Goal: Information Seeking & Learning: Learn about a topic

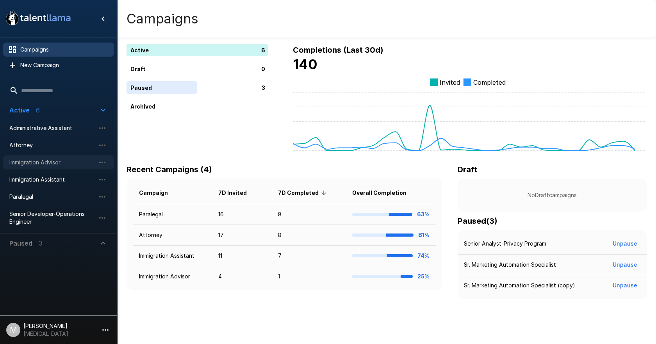
click at [50, 164] on span "Immigration Advisor" at bounding box center [52, 163] width 86 height 8
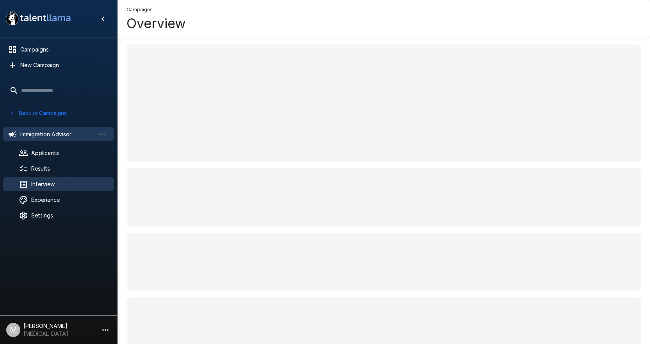
click at [53, 180] on div "Interview" at bounding box center [58, 184] width 111 height 14
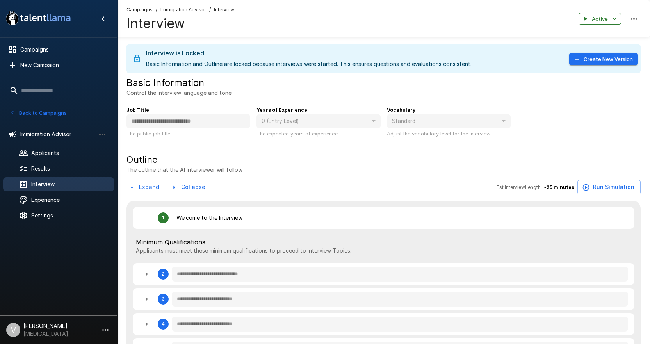
click at [149, 8] on u "Campaigns" at bounding box center [140, 10] width 26 height 6
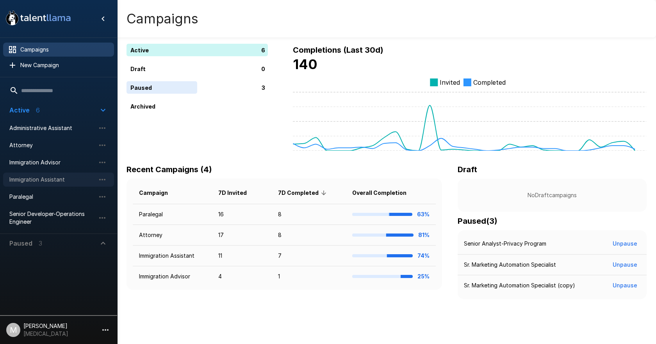
click at [46, 180] on span "Immigration Assistant" at bounding box center [52, 180] width 86 height 8
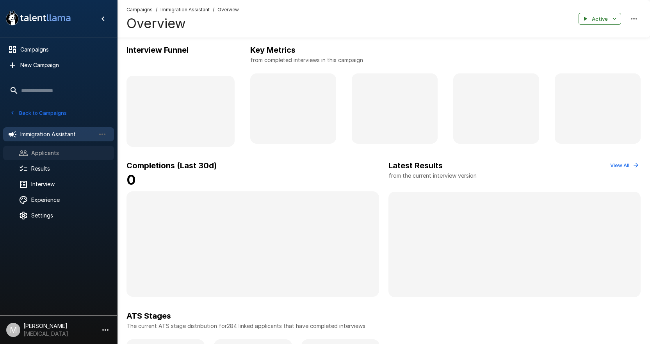
click at [63, 152] on span "Applicants" at bounding box center [69, 153] width 77 height 8
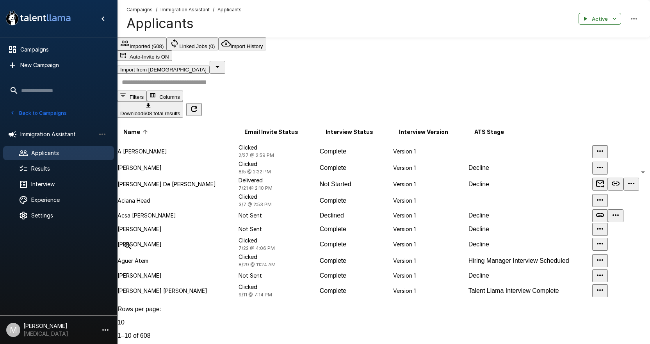
click at [276, 91] on div at bounding box center [383, 82] width 533 height 17
click at [282, 80] on input "text" at bounding box center [388, 82] width 542 height 17
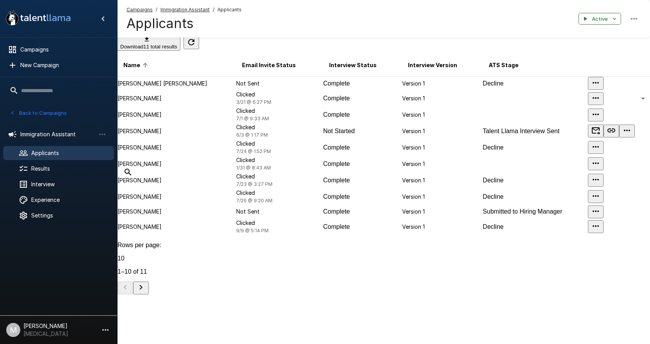
scroll to position [75, 0]
type input "****"
click at [248, 100] on span "3/21 @ 6:27 PM" at bounding box center [253, 102] width 35 height 6
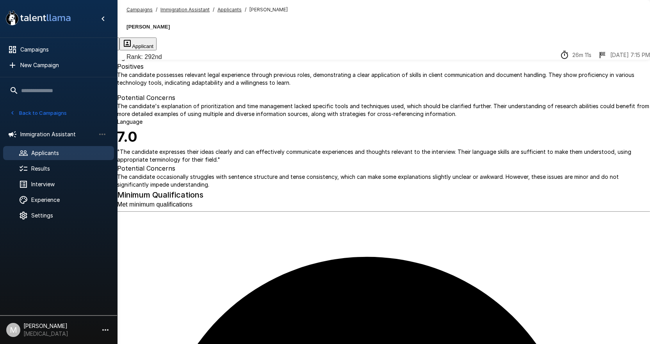
click at [78, 43] on button "Transcript" at bounding box center [59, 43] width 39 height 13
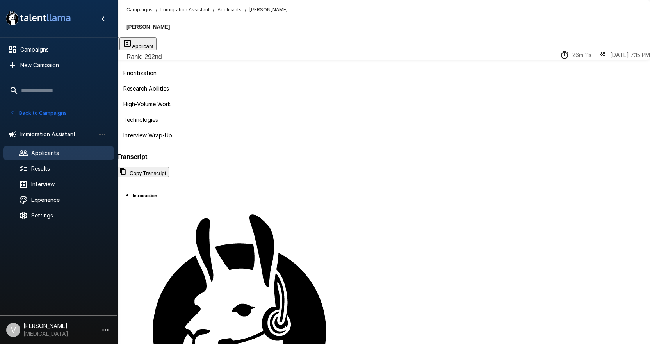
scroll to position [39, 0]
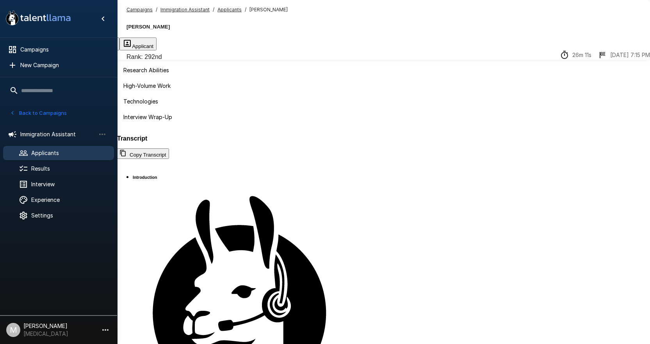
click at [146, 8] on u "Campaigns" at bounding box center [140, 10] width 26 height 6
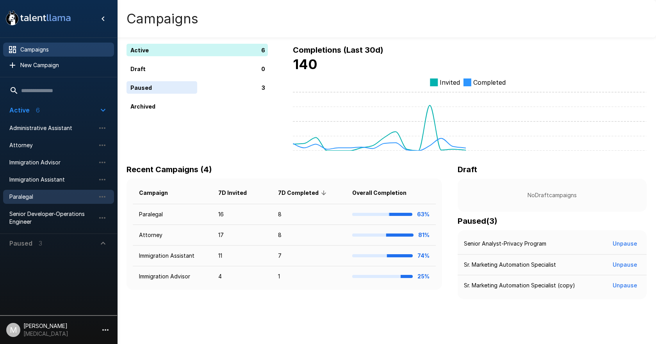
click at [36, 201] on span "Paralegal" at bounding box center [52, 197] width 86 height 8
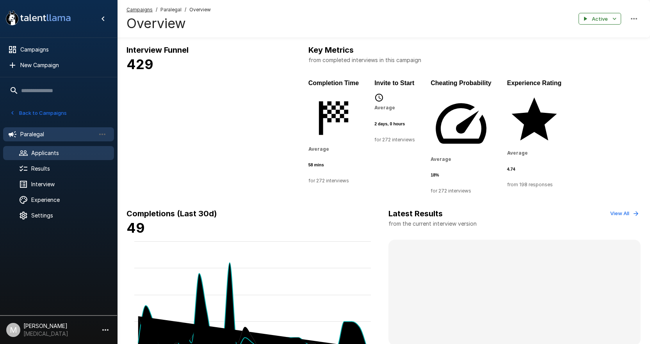
click at [55, 156] on span "Applicants" at bounding box center [69, 153] width 77 height 8
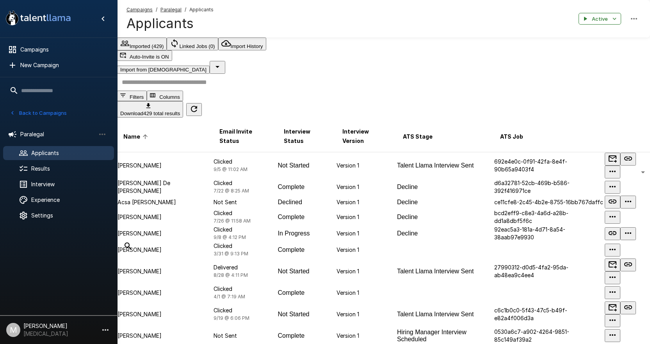
click at [209, 84] on input "text" at bounding box center [388, 82] width 542 height 17
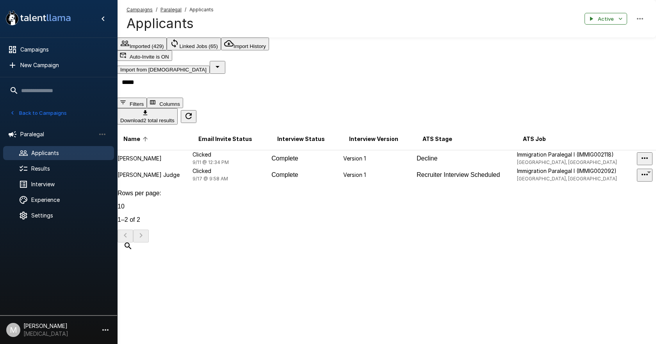
type input "*****"
click at [197, 178] on td "Clicked 9/17 @ 9:58 AM" at bounding box center [231, 175] width 79 height 16
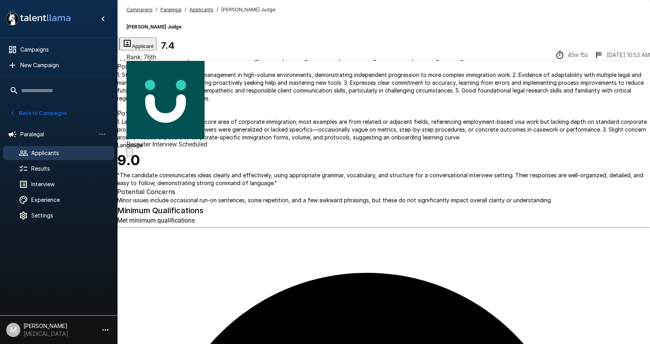
click at [78, 50] on button "Transcript" at bounding box center [59, 43] width 39 height 13
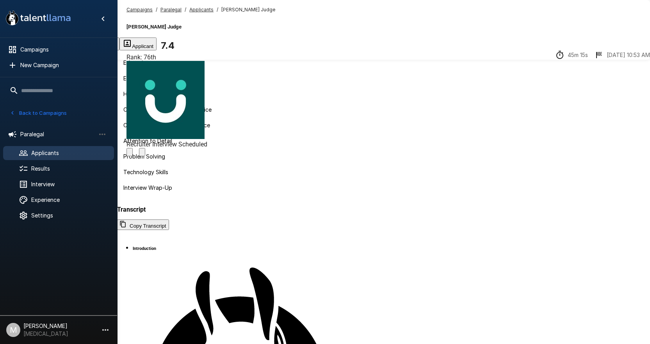
scroll to position [234, 0]
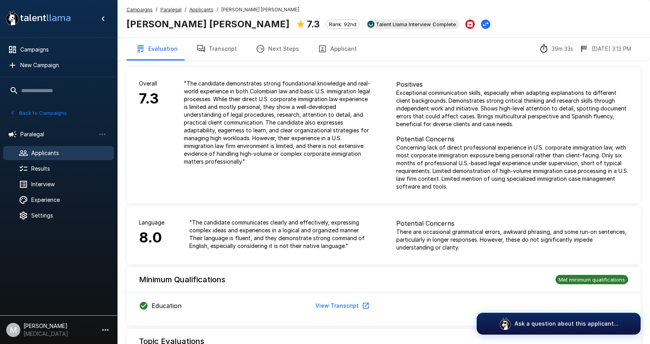
click at [196, 10] on u "Applicants" at bounding box center [201, 10] width 24 height 6
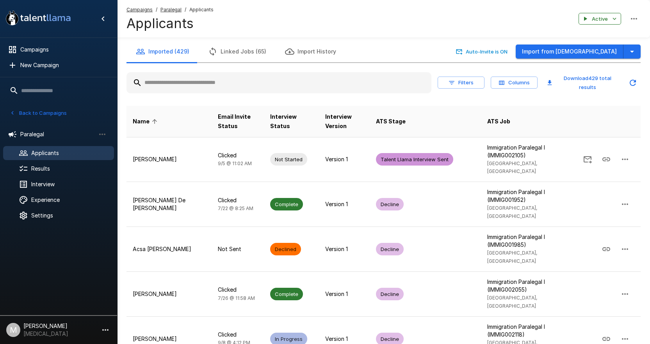
click at [264, 86] on input "text" at bounding box center [279, 83] width 305 height 14
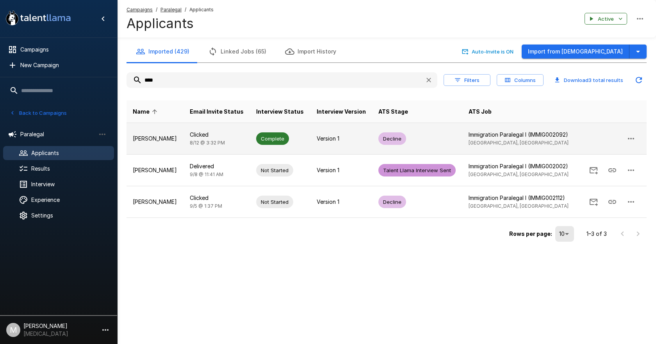
type input "****"
click at [227, 130] on td "Clicked [DATE] 3:32 PM" at bounding box center [217, 139] width 67 height 32
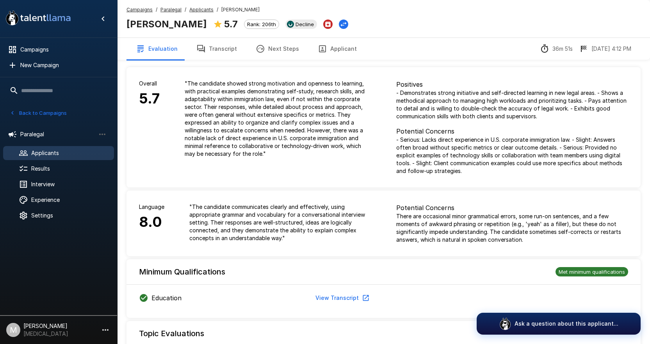
click at [223, 48] on button "Transcript" at bounding box center [216, 49] width 59 height 22
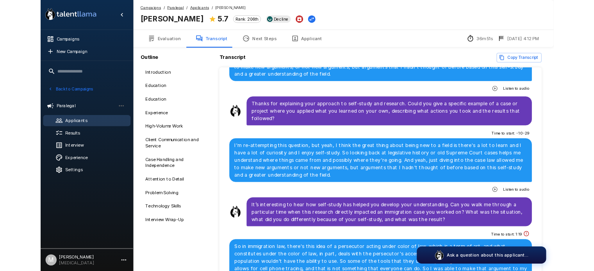
scroll to position [1523, 0]
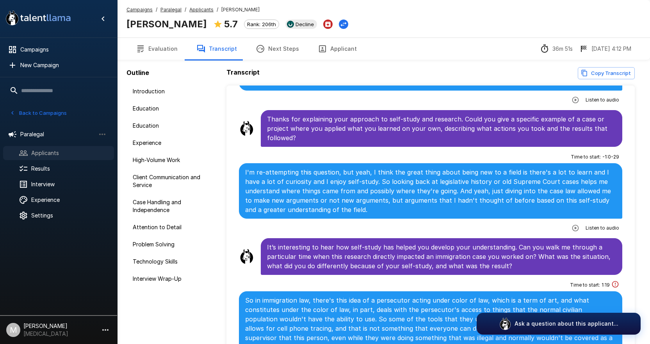
click at [56, 153] on span "Applicants" at bounding box center [69, 153] width 77 height 8
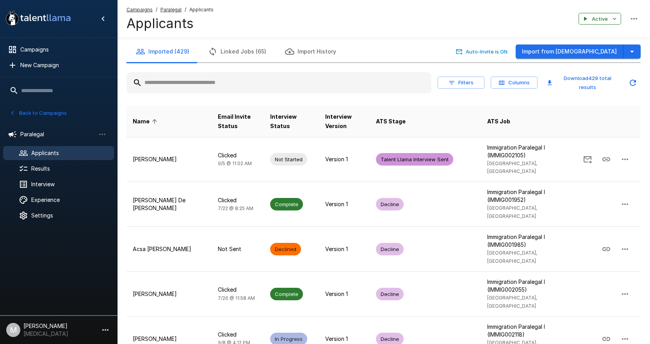
click at [169, 86] on input "text" at bounding box center [279, 83] width 305 height 14
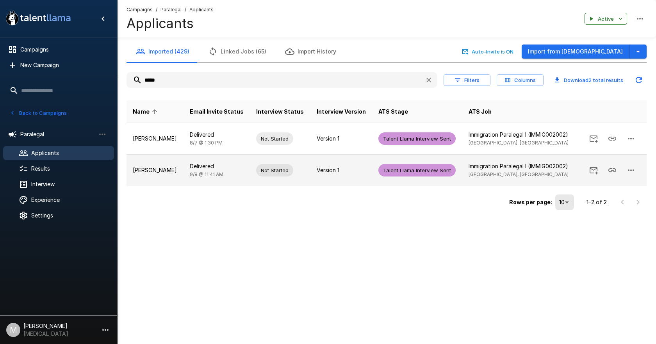
type input "*****"
click at [225, 178] on td "Delivered [DATE] 11:41 AM" at bounding box center [217, 171] width 67 height 32
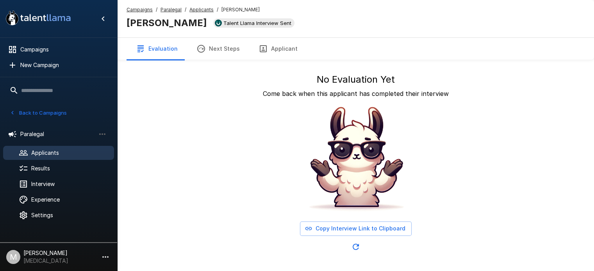
click at [134, 9] on u "Campaigns" at bounding box center [140, 10] width 26 height 6
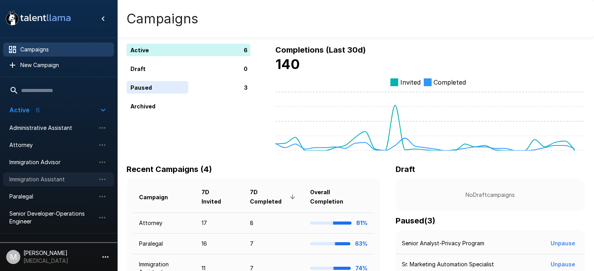
click at [55, 181] on span "Immigration Assistant" at bounding box center [52, 180] width 86 height 8
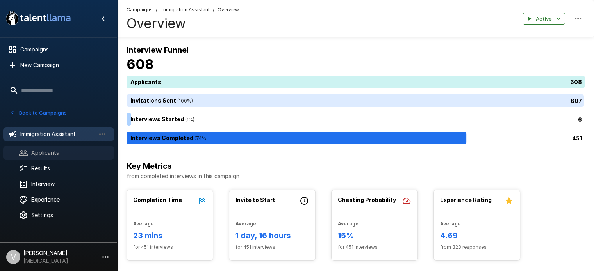
click at [72, 154] on span "Applicants" at bounding box center [69, 153] width 77 height 8
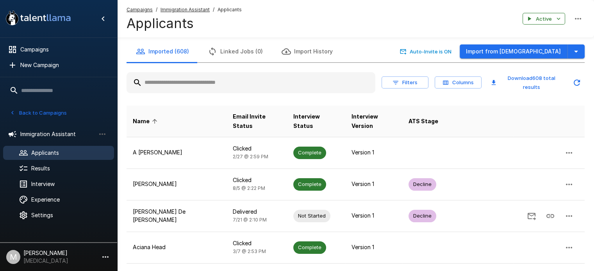
click at [200, 81] on input "text" at bounding box center [251, 83] width 249 height 14
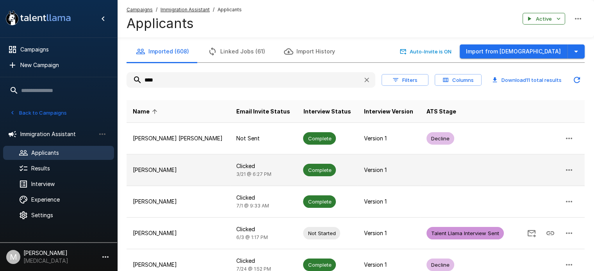
type input "****"
click at [167, 164] on td "[PERSON_NAME]" at bounding box center [178, 171] width 103 height 32
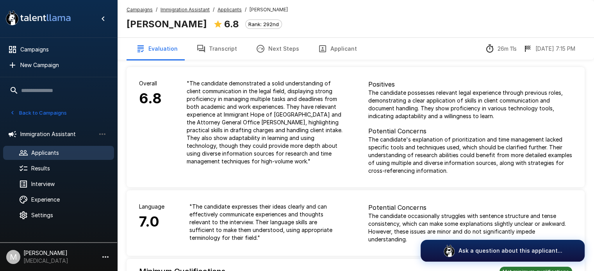
click at [310, 121] on p "" The candidate demonstrated a solid understanding of client communication in t…" at bounding box center [265, 123] width 157 height 86
click at [203, 45] on button "Transcript" at bounding box center [216, 49] width 59 height 22
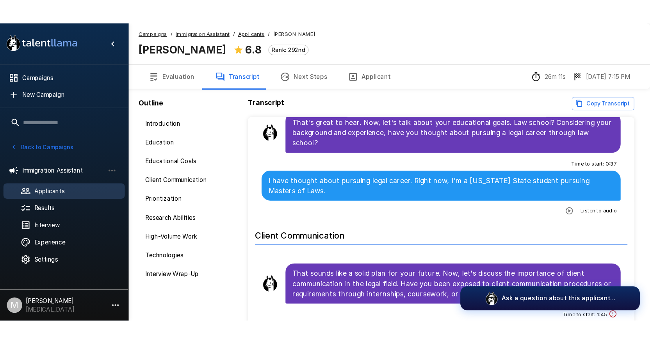
scroll to position [284, 0]
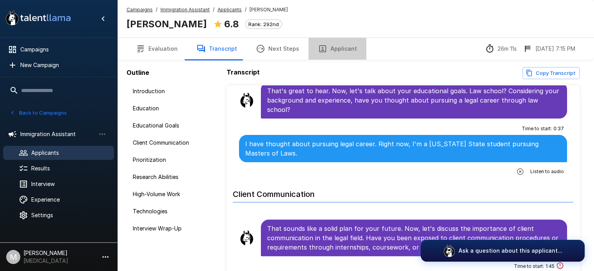
click at [321, 50] on button "Applicant" at bounding box center [337, 49] width 58 height 22
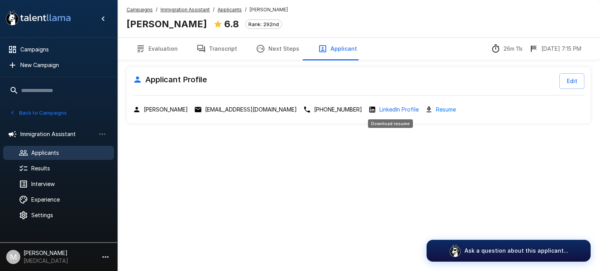
click at [321, 110] on link "Resume" at bounding box center [446, 109] width 20 height 9
click at [134, 170] on div ".st0{fill:#FFFFFF;} .st1{fill:#76a4ed;} Campaigns New Campaign Active 6 Adminis…" at bounding box center [300, 135] width 600 height 271
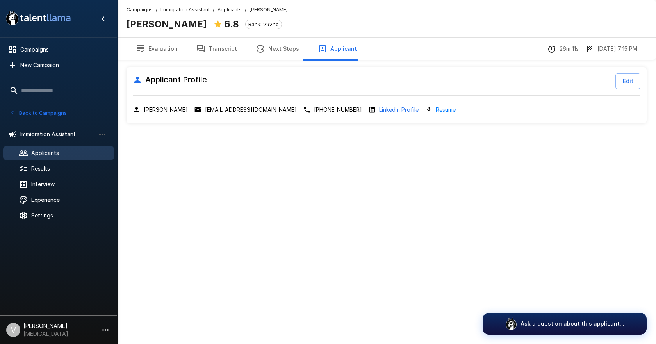
click at [142, 11] on u "Campaigns" at bounding box center [140, 10] width 26 height 6
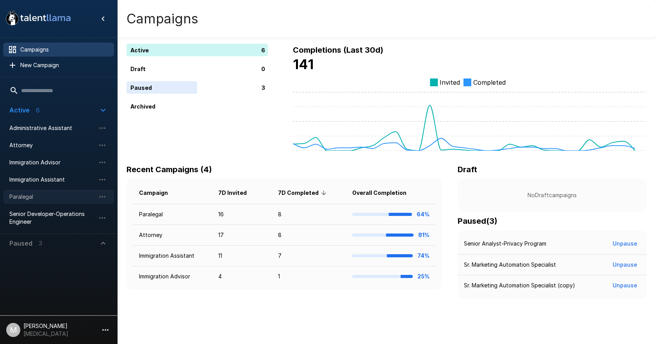
click at [37, 192] on div "Paralegal" at bounding box center [58, 197] width 111 height 14
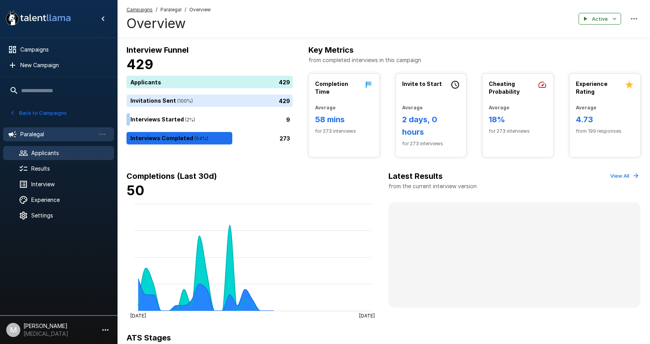
click at [37, 152] on span "Applicants" at bounding box center [69, 153] width 77 height 8
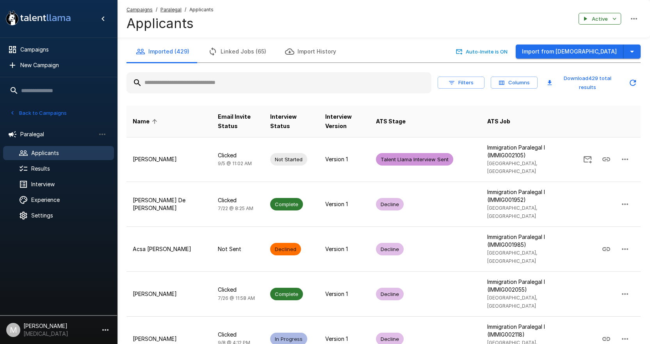
click at [182, 83] on input "text" at bounding box center [279, 83] width 305 height 14
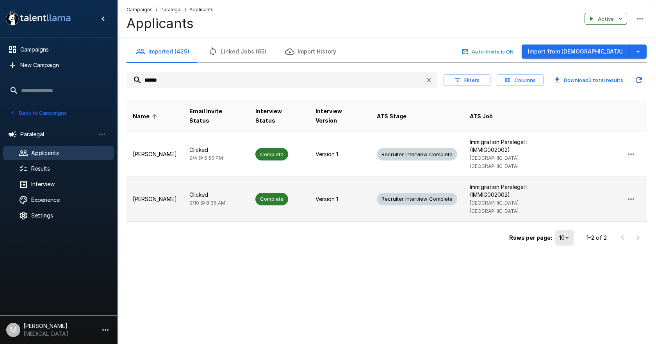
type input "******"
click at [259, 193] on div "Complete" at bounding box center [271, 199] width 33 height 12
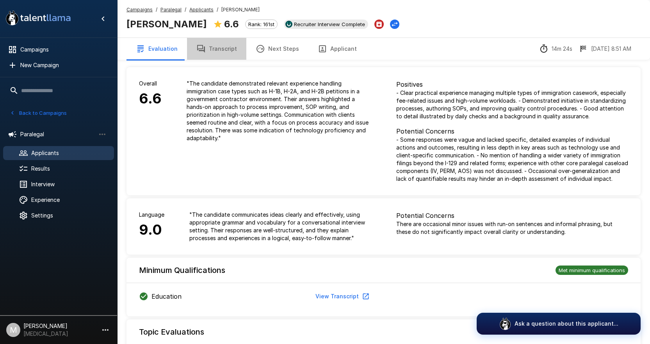
click at [219, 49] on button "Transcript" at bounding box center [216, 49] width 59 height 22
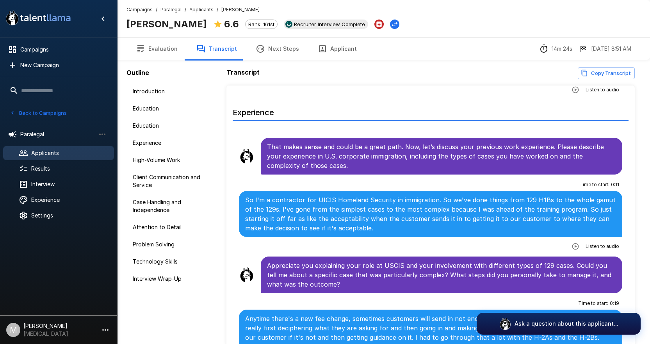
scroll to position [351, 0]
